Goal: Find contact information: Find contact information

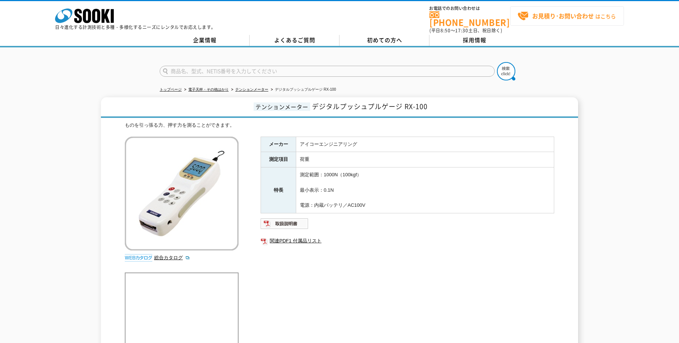
click at [535, 17] on strong "お見積り･お問い合わせ" at bounding box center [564, 15] width 62 height 9
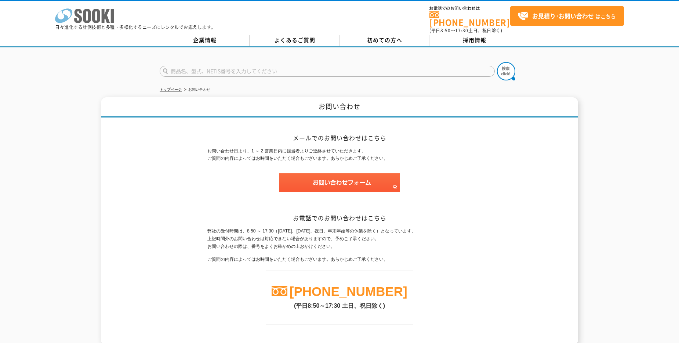
click at [98, 17] on icon at bounding box center [96, 16] width 8 height 14
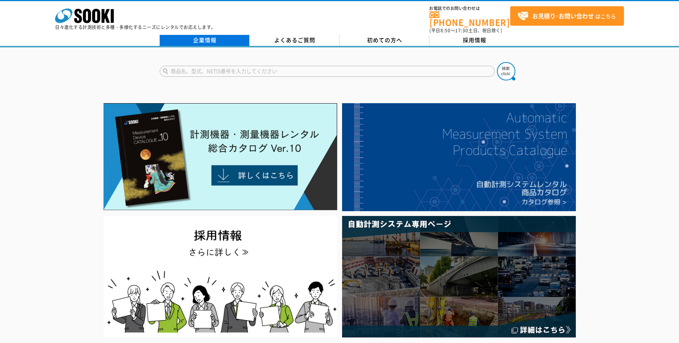
click at [190, 35] on link "企業情報" at bounding box center [205, 40] width 90 height 11
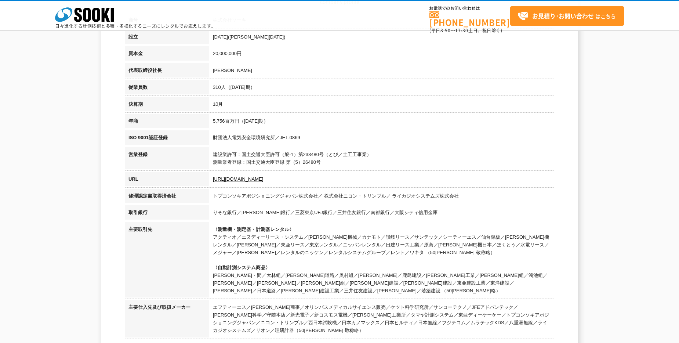
scroll to position [404, 0]
